Goal: Transaction & Acquisition: Purchase product/service

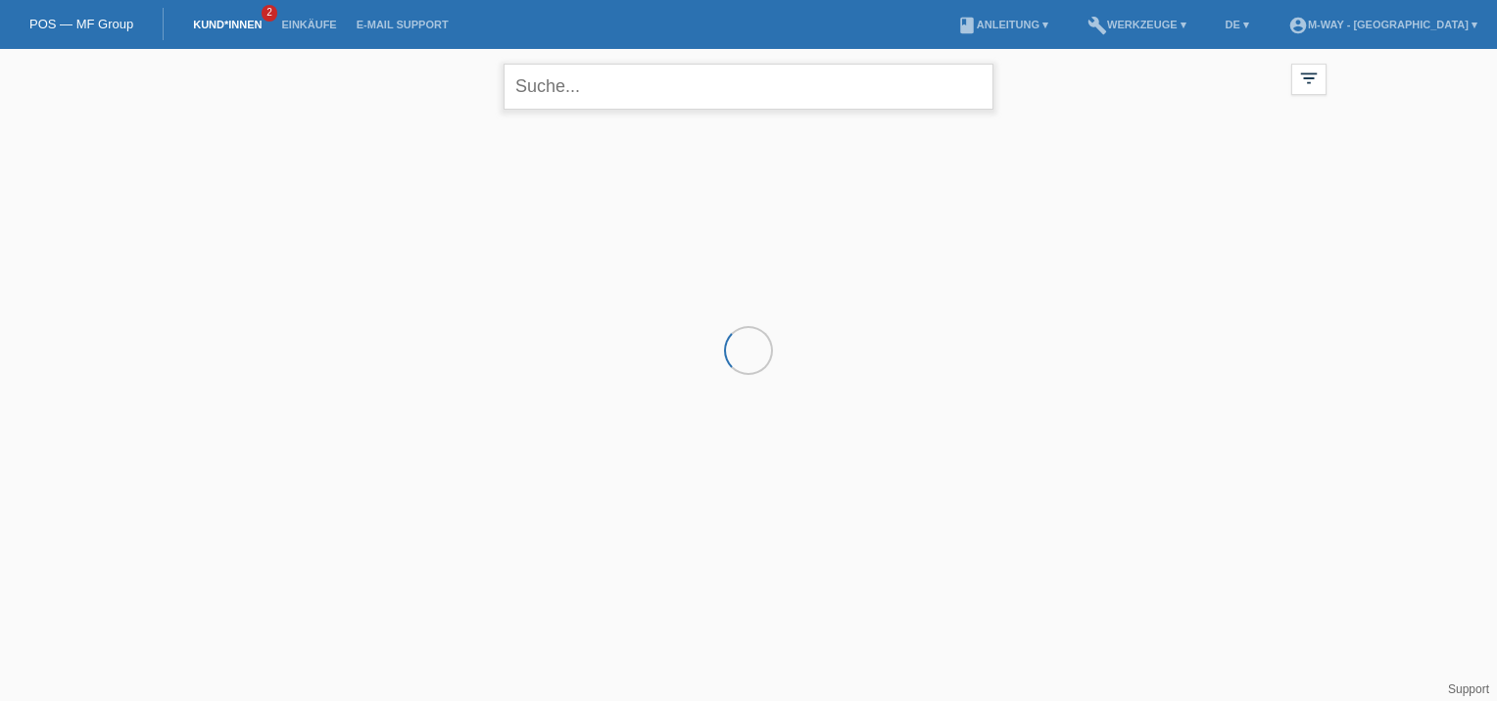
click at [633, 90] on input "text" at bounding box center [748, 87] width 490 height 46
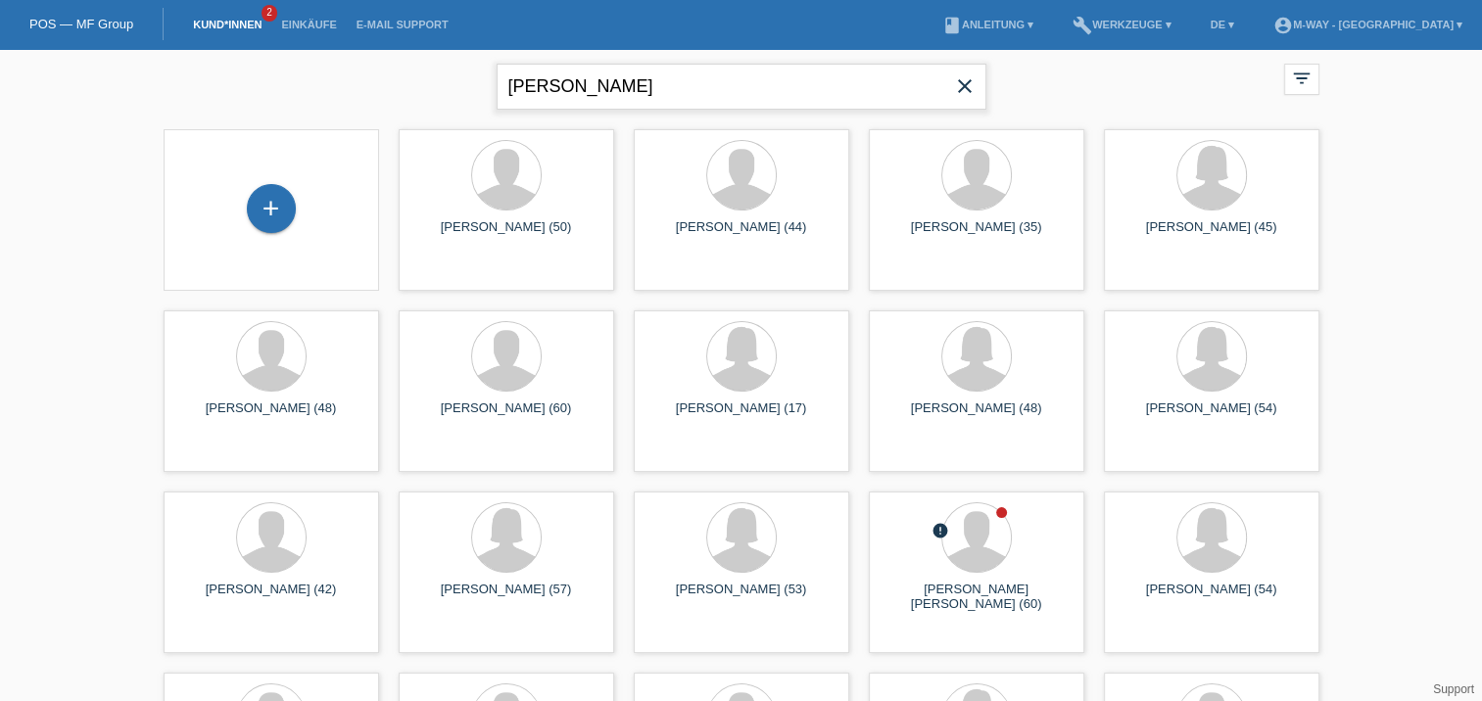
type input "auriemma"
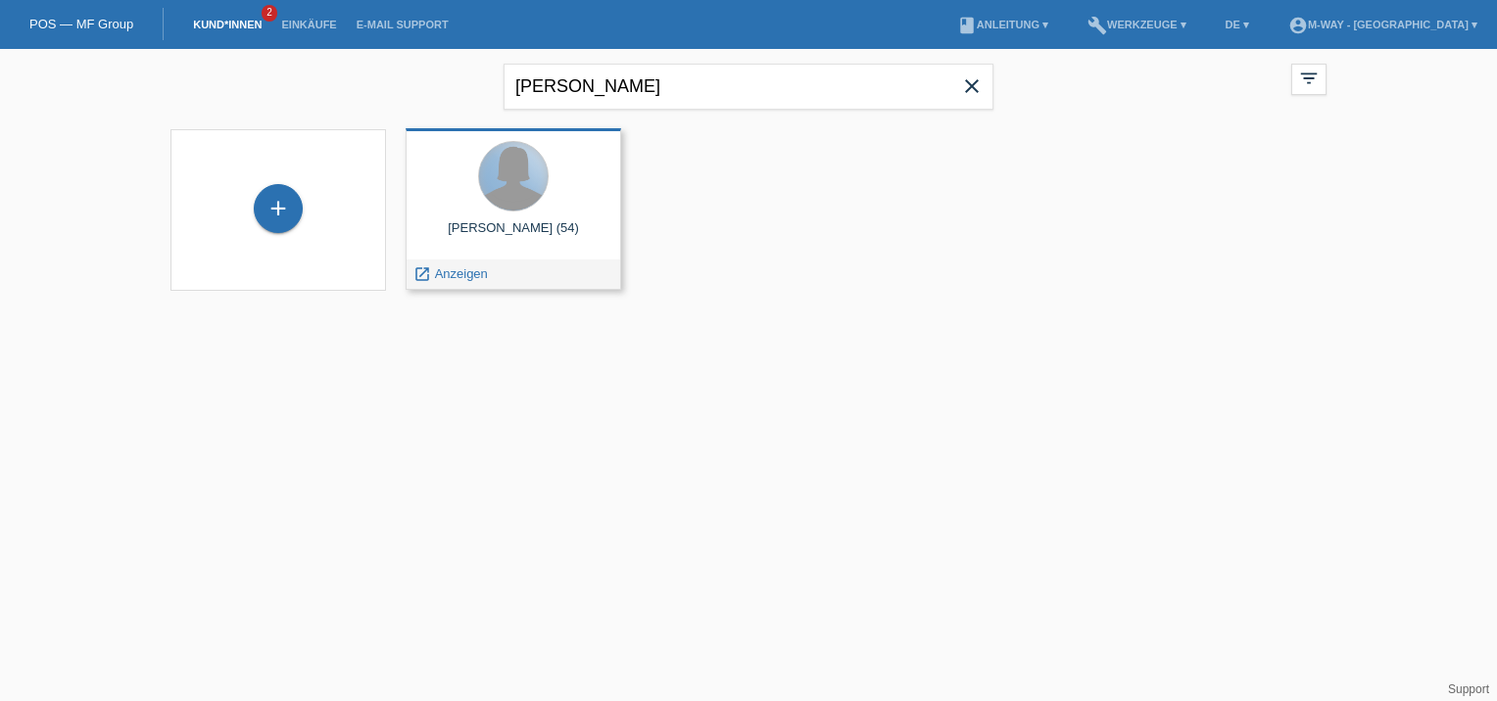
click at [521, 198] on div at bounding box center [513, 176] width 69 height 69
click at [468, 274] on span "Anzeigen" at bounding box center [461, 273] width 53 height 15
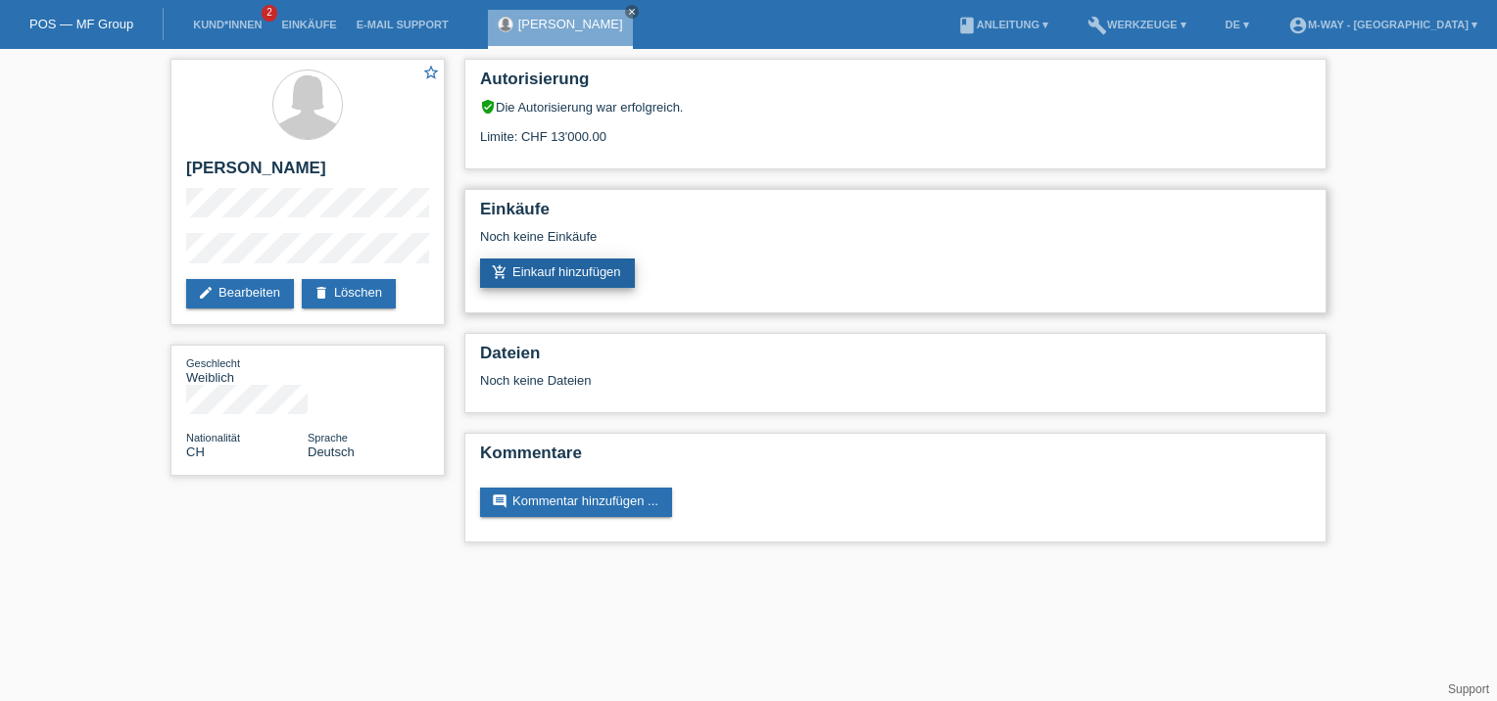
click at [610, 276] on link "add_shopping_cart Einkauf hinzufügen" at bounding box center [557, 273] width 155 height 29
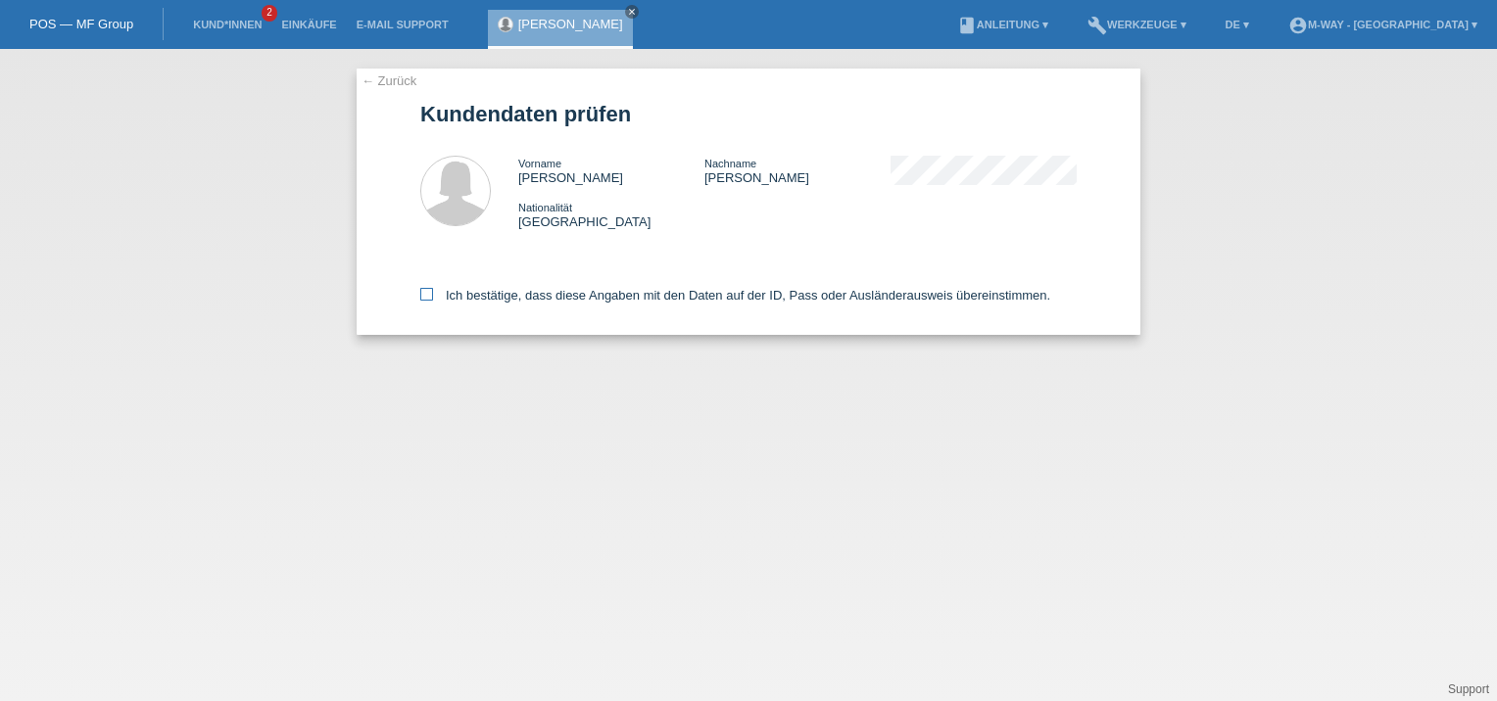
click at [427, 301] on icon at bounding box center [426, 294] width 13 height 13
click at [427, 301] on input "Ich bestätige, dass diese Angaben mit den Daten auf der ID, Pass oder Ausländer…" at bounding box center [426, 294] width 13 height 13
checkbox input "true"
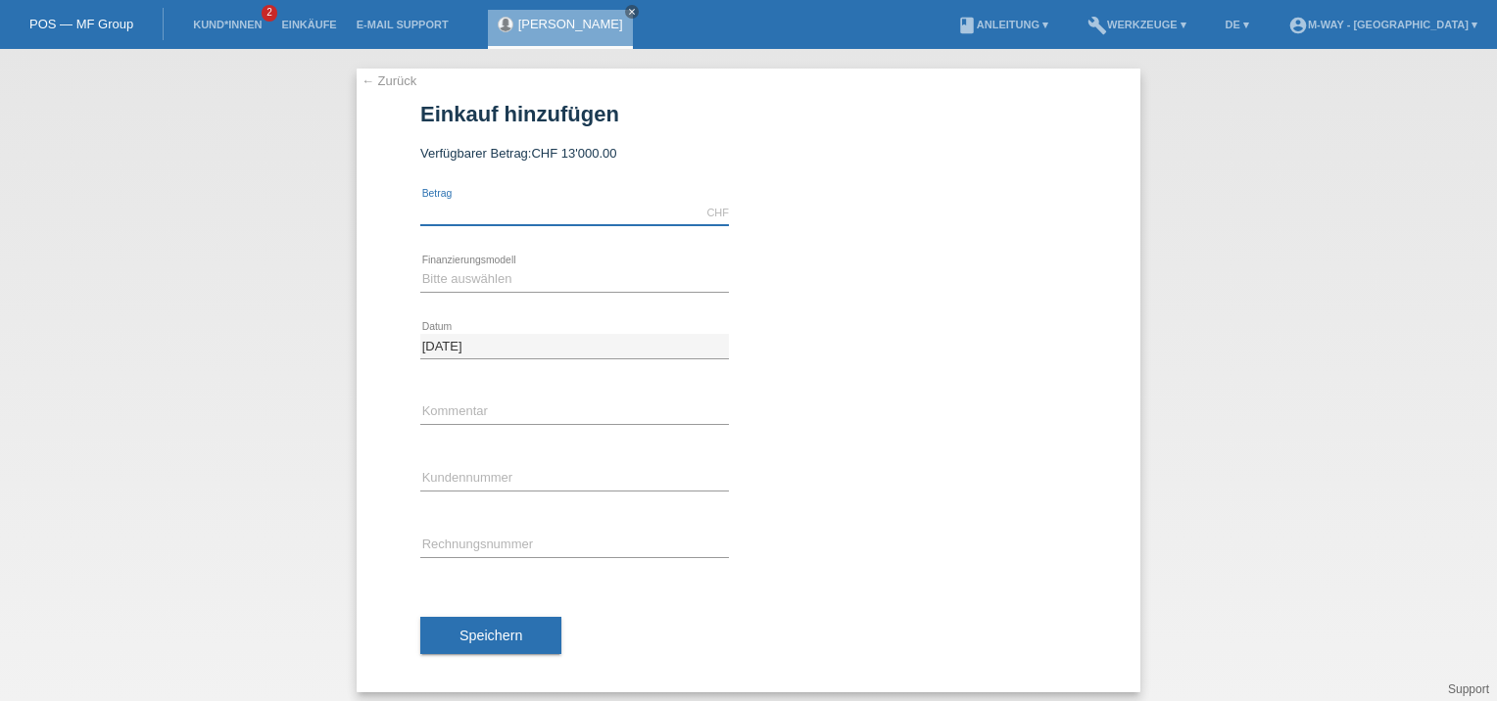
click at [521, 223] on input "text" at bounding box center [574, 213] width 309 height 24
click at [544, 270] on select "Bitte auswählen Fixe Raten Kauf auf Rechnung mit Teilzahlungsoption" at bounding box center [574, 279] width 309 height 24
type input "3134.10"
select select "77"
click at [420, 267] on select "Bitte auswählen Fixe Raten Kauf auf Rechnung mit Teilzahlungsoption" at bounding box center [574, 279] width 309 height 24
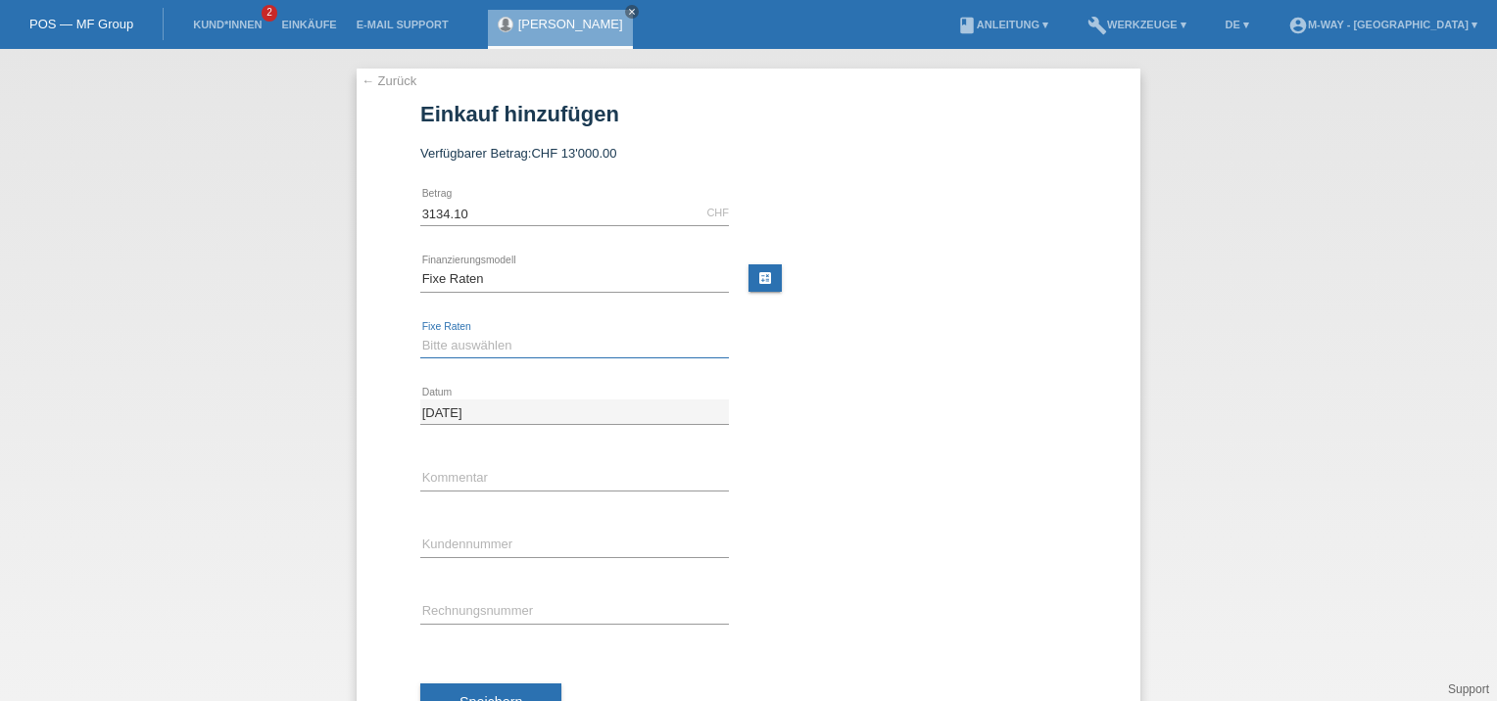
click at [464, 341] on select "Bitte auswählen 4 Raten 5 Raten 6 Raten 7 Raten 8 Raten 9 Raten 10 Raten 11 Rat…" at bounding box center [574, 346] width 309 height 24
select select "202"
click at [420, 334] on select "Bitte auswählen 4 Raten 5 Raten 6 Raten 7 Raten 8 Raten 9 Raten 10 Raten 11 Rat…" at bounding box center [574, 346] width 309 height 24
click at [462, 540] on input "text" at bounding box center [574, 545] width 309 height 24
type input "K293519"
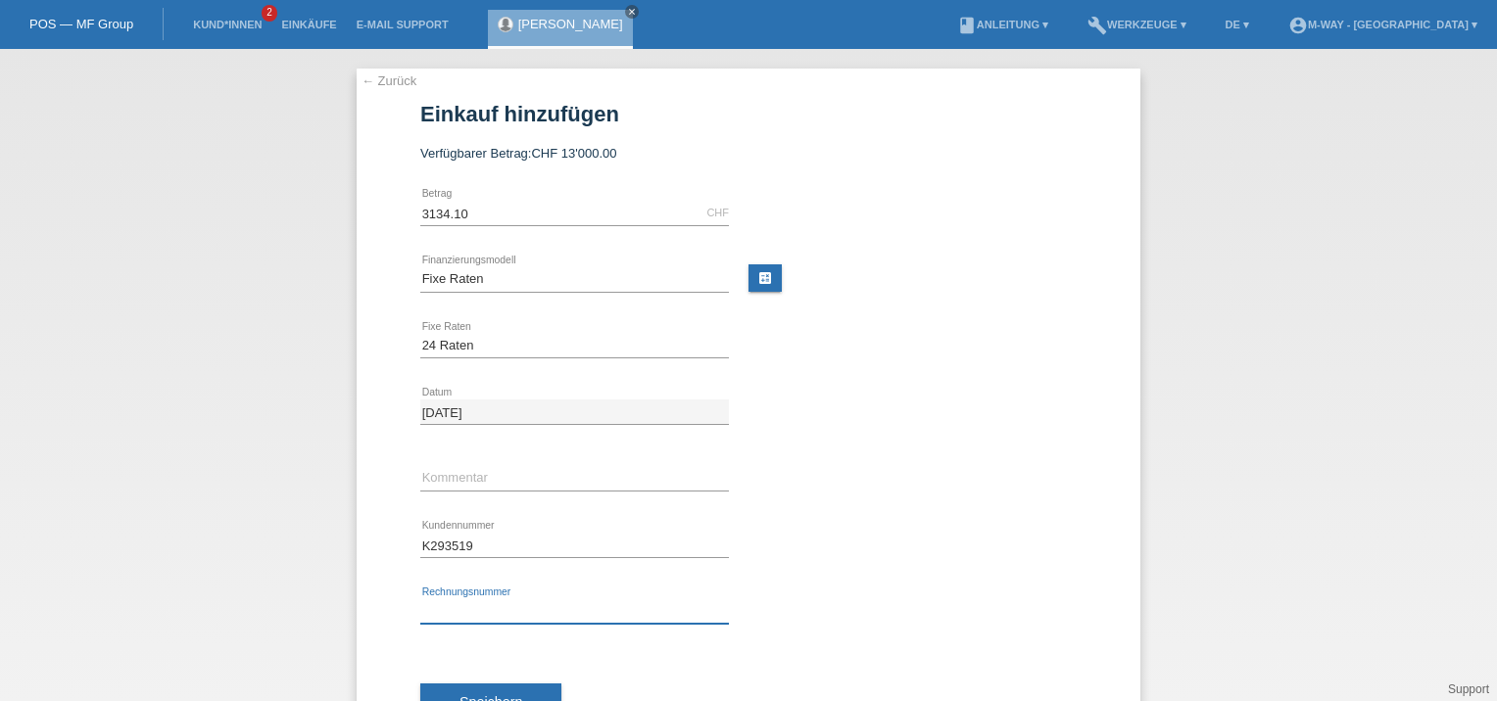
click at [455, 604] on input "text" at bounding box center [574, 611] width 309 height 24
type input "Bon.Nr.94943"
click at [461, 690] on button "Speichern" at bounding box center [490, 702] width 141 height 37
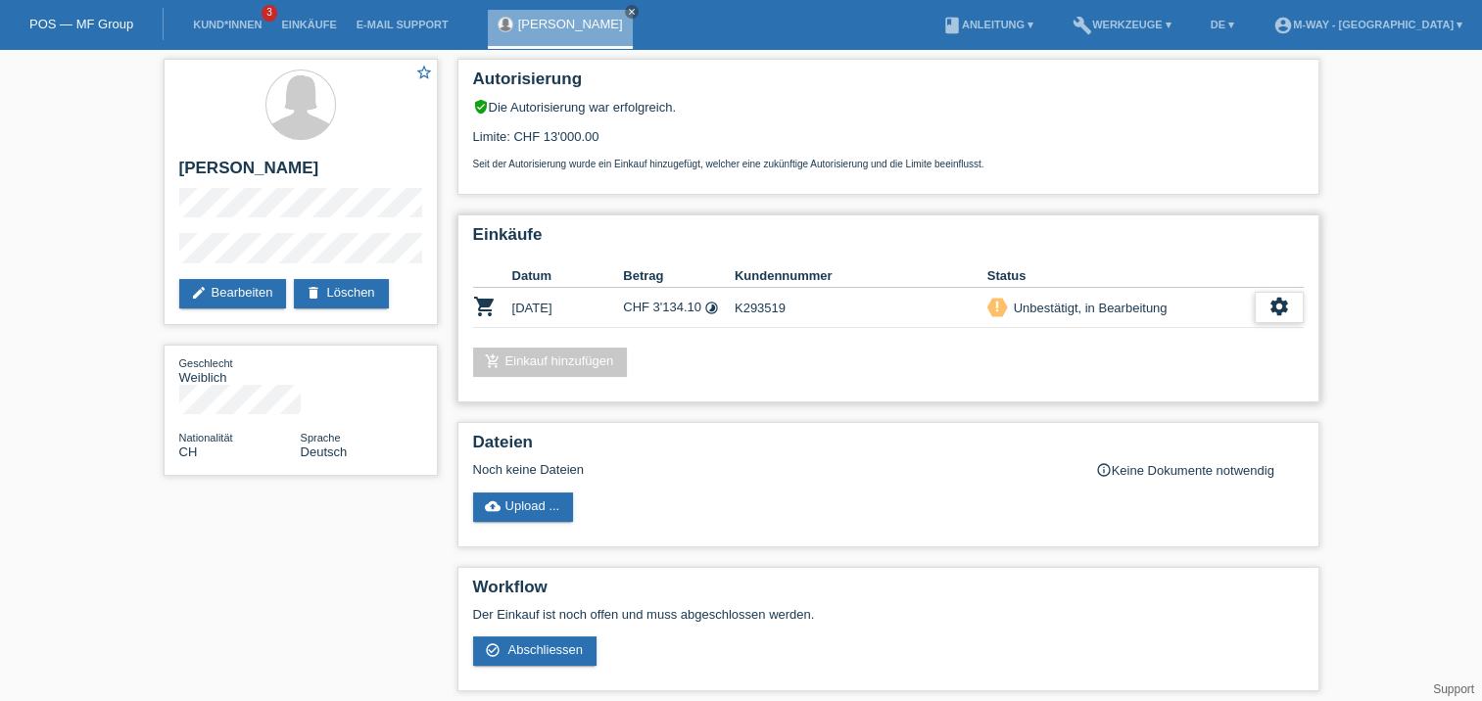
click at [1284, 306] on icon "settings" at bounding box center [1280, 307] width 22 height 22
click at [1190, 400] on div "check_circle_outline Abschliessen" at bounding box center [1234, 397] width 315 height 29
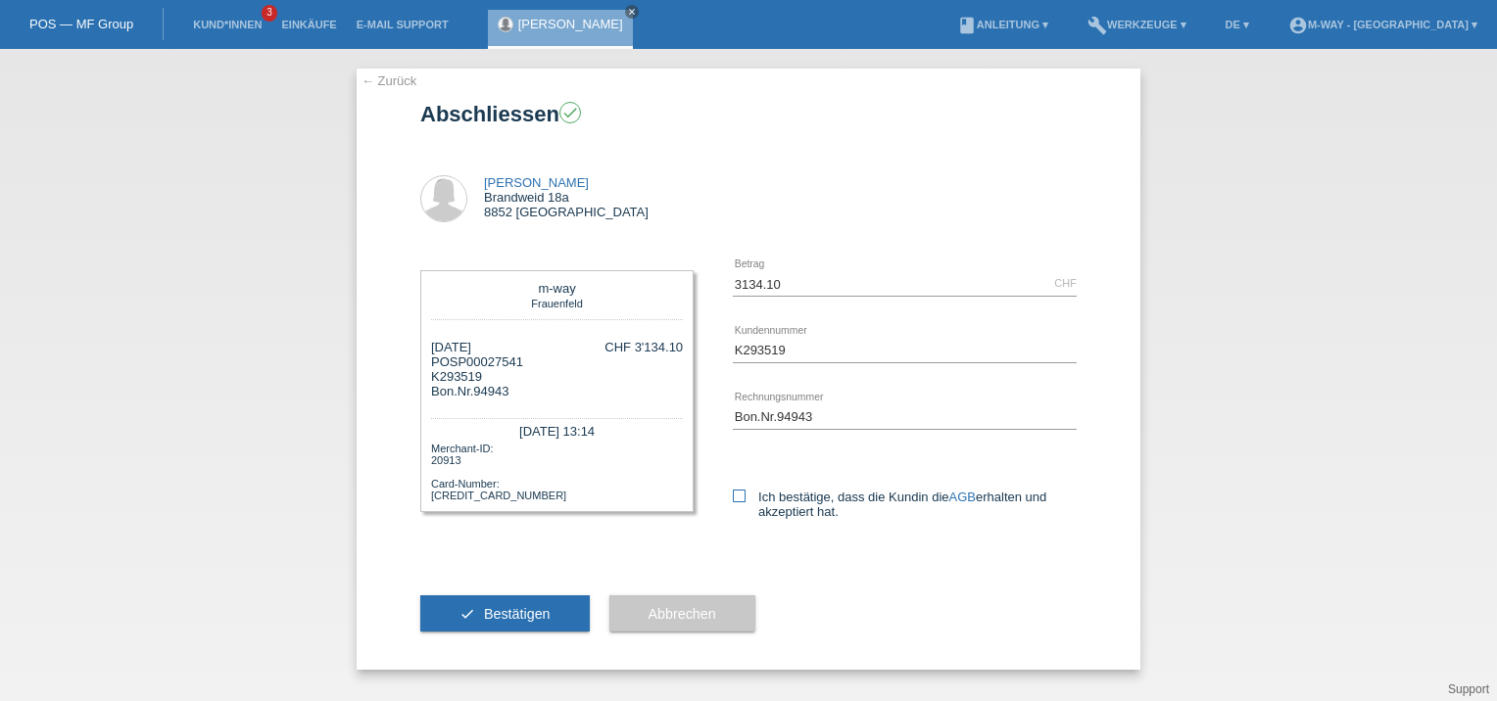
click at [738, 494] on icon at bounding box center [739, 496] width 13 height 13
click at [738, 494] on input "Ich bestätige, dass die Kundin die AGB erhalten und akzeptiert hat." at bounding box center [739, 496] width 13 height 13
checkbox input "true"
click at [470, 616] on icon "check" at bounding box center [467, 614] width 16 height 16
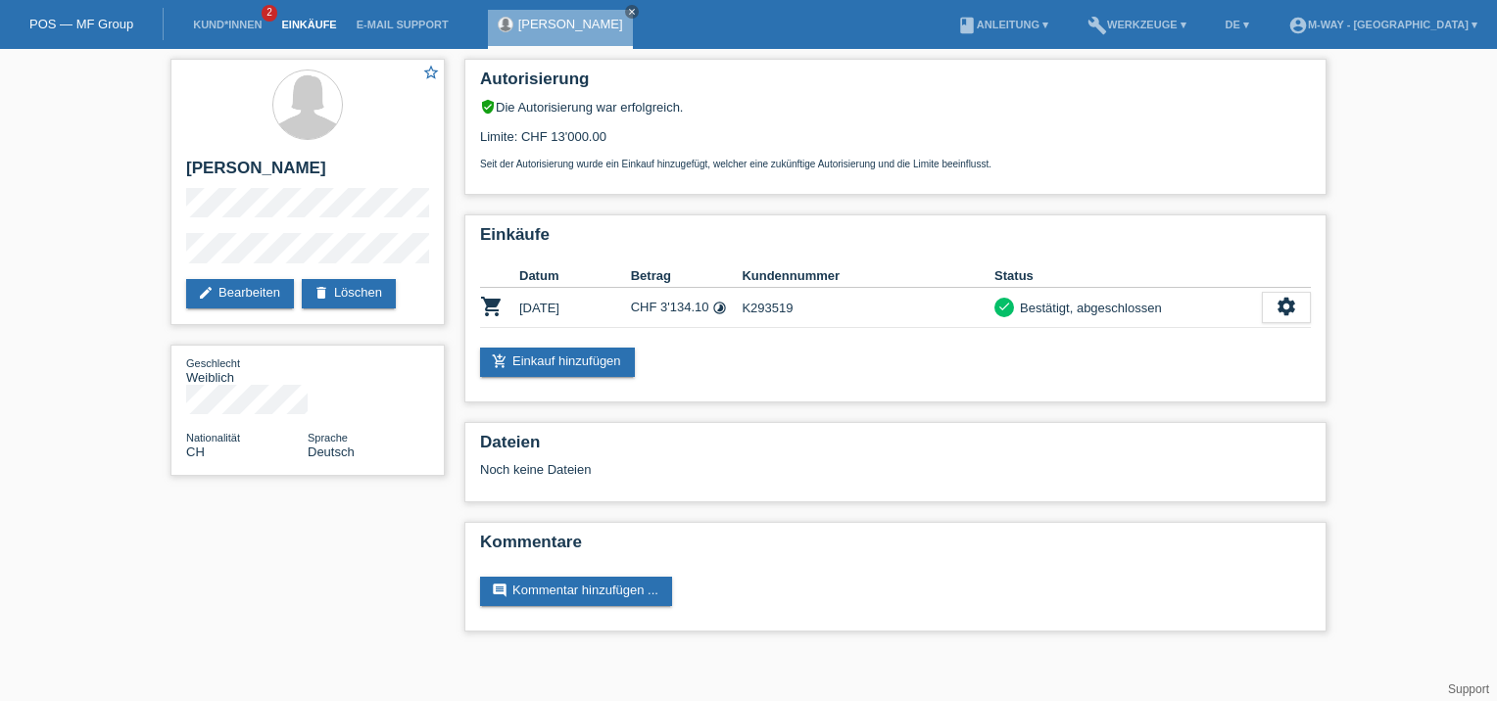
click at [297, 29] on link "Einkäufe" at bounding box center [308, 25] width 74 height 12
